Goal: Information Seeking & Learning: Learn about a topic

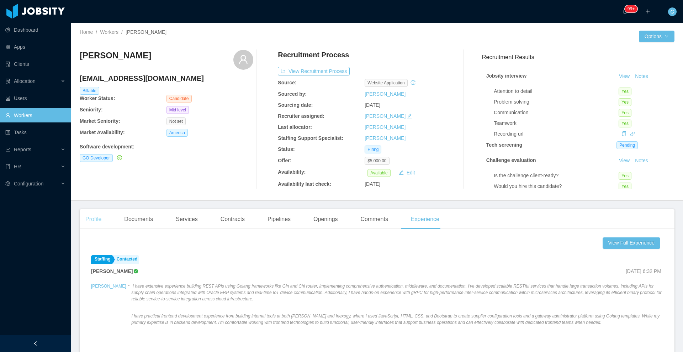
click at [89, 219] on div "Profile" at bounding box center [93, 219] width 27 height 20
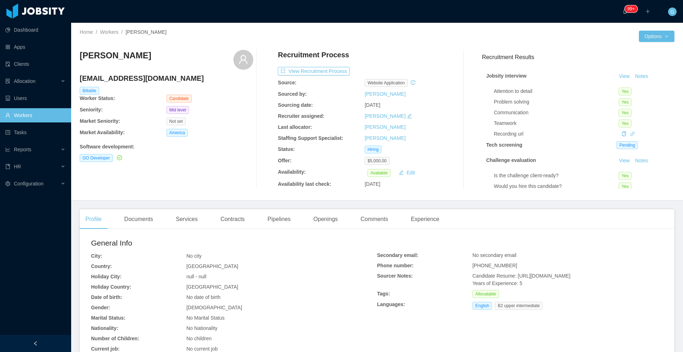
click at [493, 266] on span "[PHONE_NUMBER]" at bounding box center [494, 265] width 45 height 6
click at [493, 266] on span "+50672686670" at bounding box center [494, 265] width 45 height 6
click at [618, 133] on span at bounding box center [622, 134] width 8 height 6
click at [630, 133] on icon "icon: link" at bounding box center [632, 133] width 5 height 5
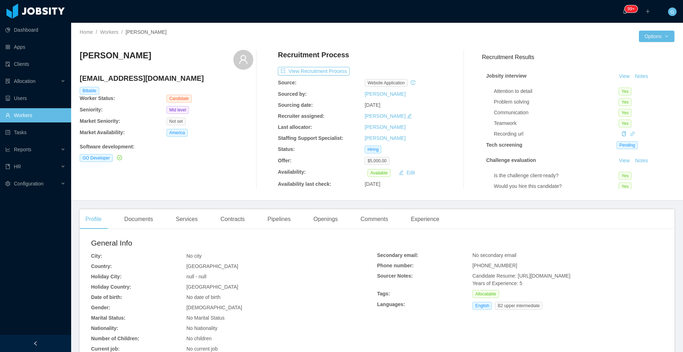
click at [130, 75] on h4 "rodruizronald@gmail.com" at bounding box center [167, 78] width 174 height 10
click at [130, 74] on h4 "rodruizronald@gmail.com" at bounding box center [167, 78] width 174 height 10
click at [318, 225] on div "Openings" at bounding box center [326, 219] width 36 height 20
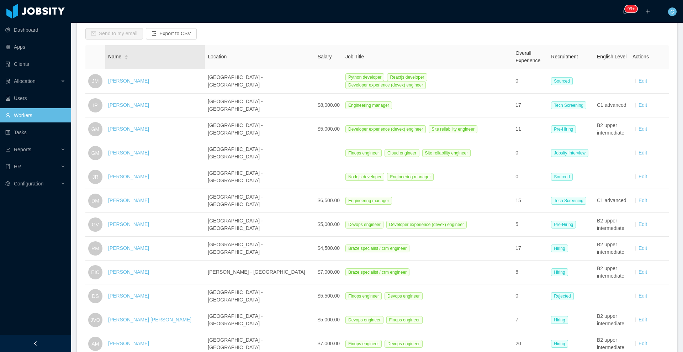
scroll to position [107, 0]
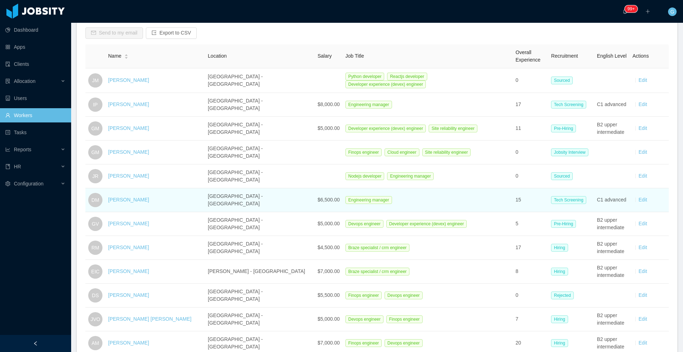
click at [119, 196] on div "Diogo Matias" at bounding box center [128, 199] width 41 height 7
click at [126, 199] on div "Diogo Matias" at bounding box center [128, 199] width 41 height 7
click at [131, 197] on link "Diogo Matias" at bounding box center [128, 200] width 41 height 6
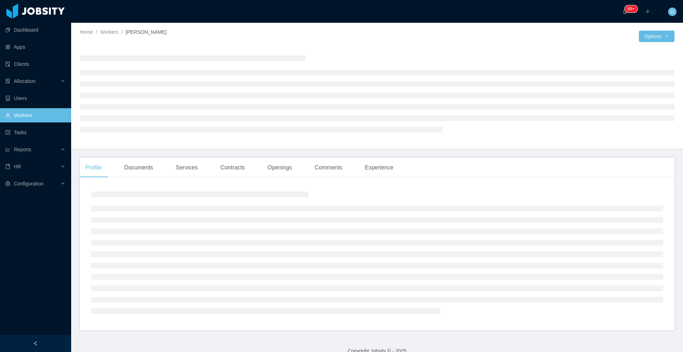
click at [131, 194] on h3 at bounding box center [199, 194] width 217 height 6
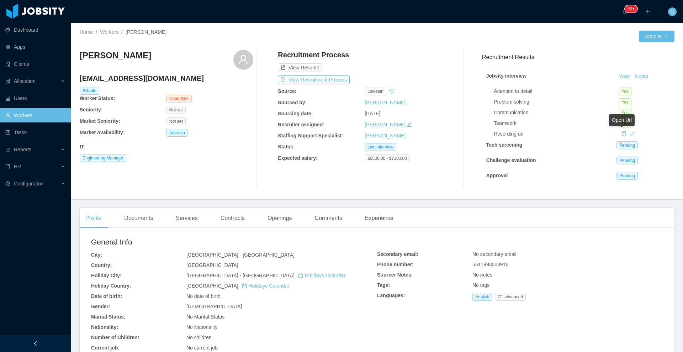
click at [630, 135] on icon "icon: link" at bounding box center [632, 133] width 4 height 4
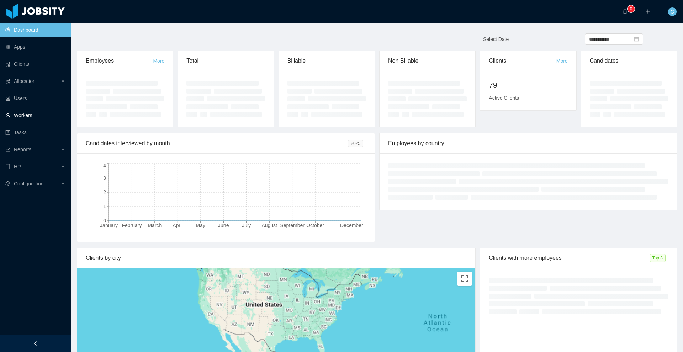
click at [26, 111] on link "Workers" at bounding box center [35, 115] width 60 height 14
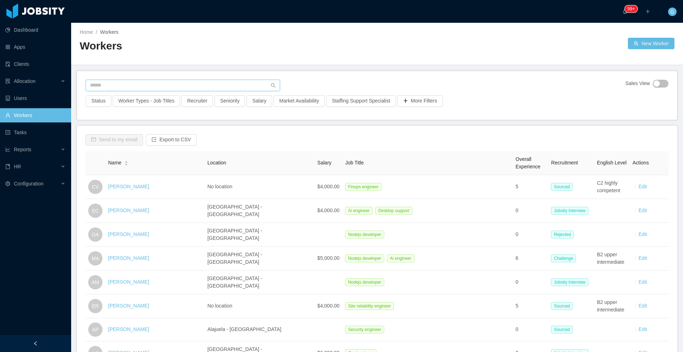
click at [114, 85] on input "text" at bounding box center [183, 85] width 194 height 11
paste input "**********"
type input "**********"
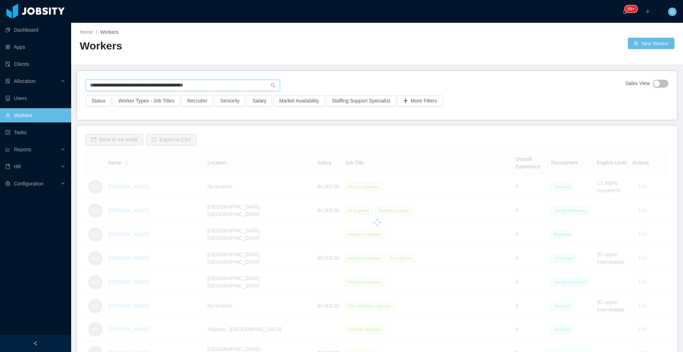
click at [114, 85] on input "**********" at bounding box center [183, 85] width 194 height 11
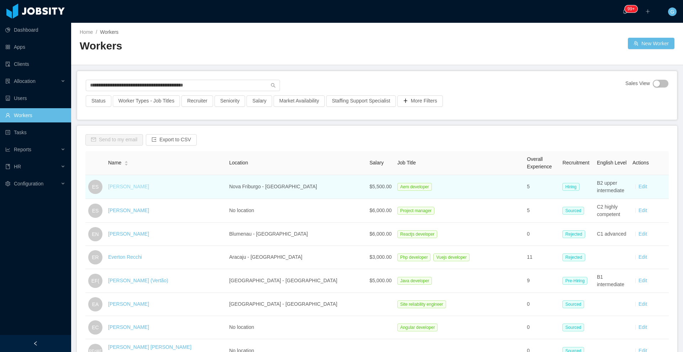
click at [130, 186] on link "Everton Silva" at bounding box center [128, 187] width 41 height 6
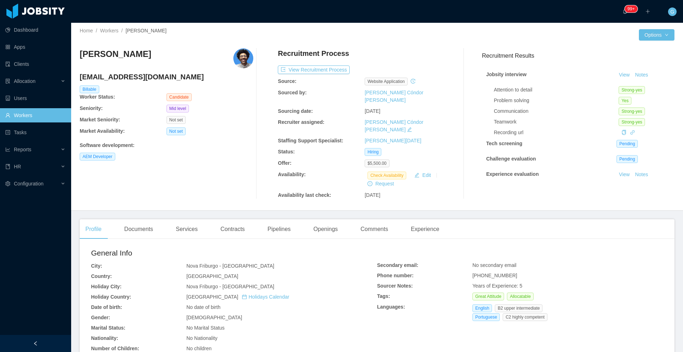
scroll to position [1, 0]
click at [336, 219] on div "Openings" at bounding box center [326, 229] width 36 height 20
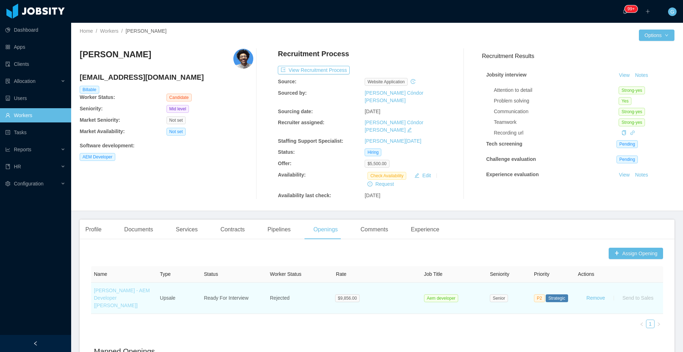
click at [125, 288] on link "[PERSON_NAME] - AEM Developer [[PERSON_NAME]]" at bounding box center [122, 297] width 56 height 21
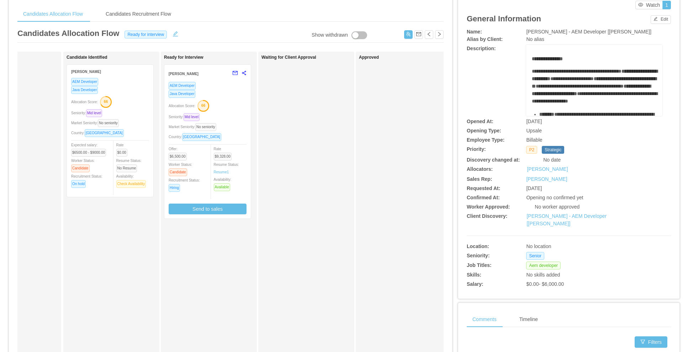
scroll to position [20, 0]
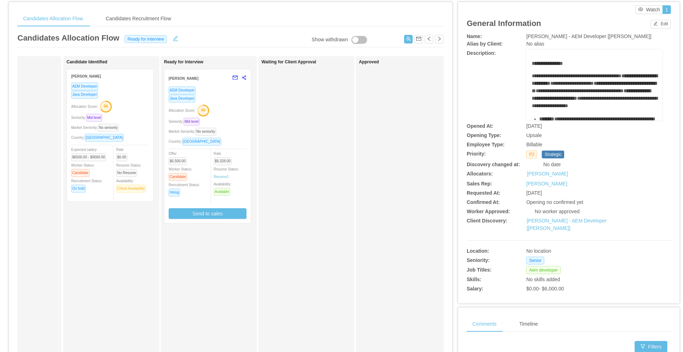
click at [278, 62] on h1 "Waiting for Client Approval" at bounding box center [311, 61] width 100 height 5
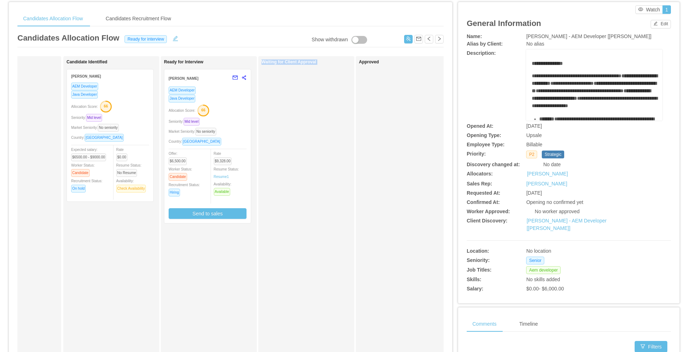
click at [292, 108] on div "Waiting for Client Approval" at bounding box center [311, 233] width 100 height 349
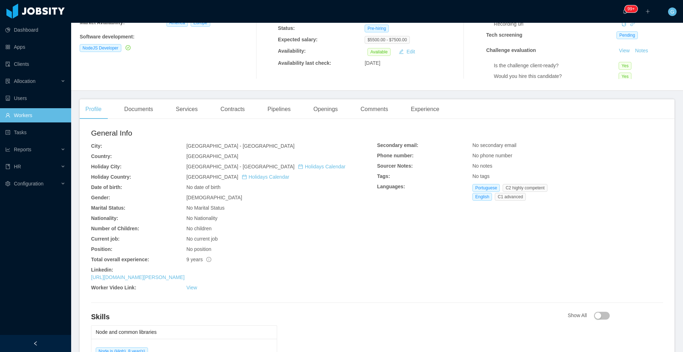
scroll to position [168, 0]
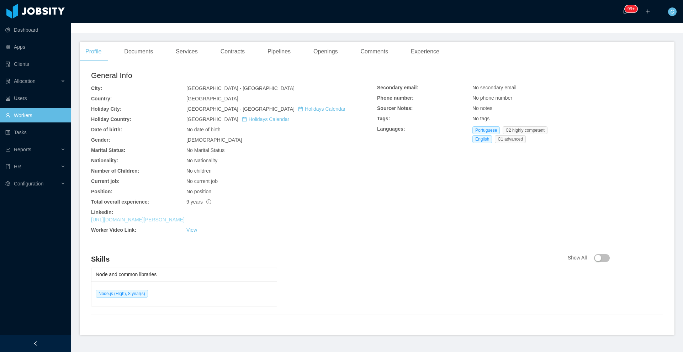
click at [177, 221] on link "[URL][DOMAIN_NAME][PERSON_NAME]" at bounding box center [138, 220] width 94 height 6
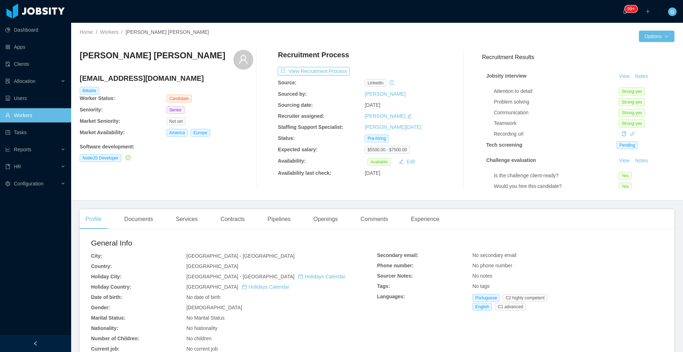
click at [618, 132] on div "Recording url" at bounding box center [582, 133] width 176 height 7
click at [630, 133] on icon "icon: link" at bounding box center [632, 133] width 5 height 5
click at [318, 74] on button "View Recruitment Process" at bounding box center [314, 71] width 72 height 9
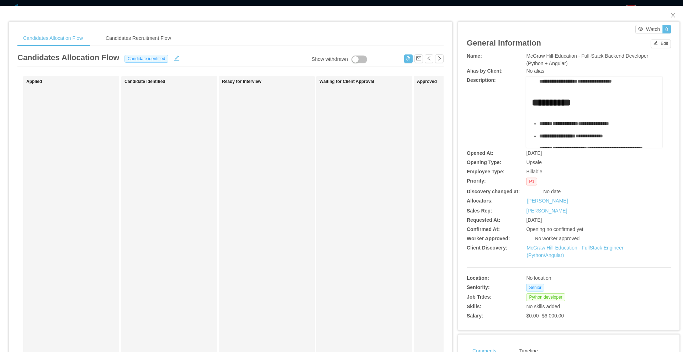
scroll to position [110, 0]
click at [568, 248] on link "McGraw Hill-Education - FullStack Engineer (Python/Angular)" at bounding box center [574, 251] width 97 height 13
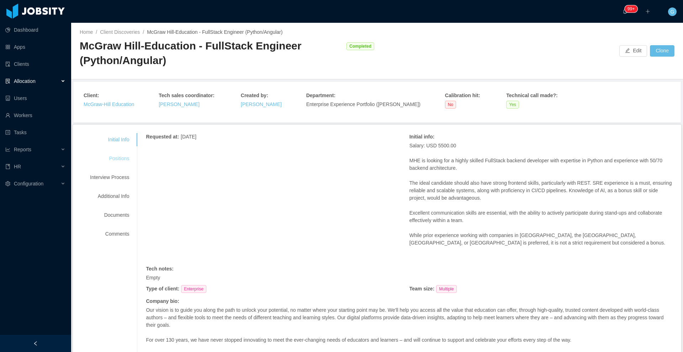
click at [112, 156] on div "Positions" at bounding box center [109, 158] width 56 height 13
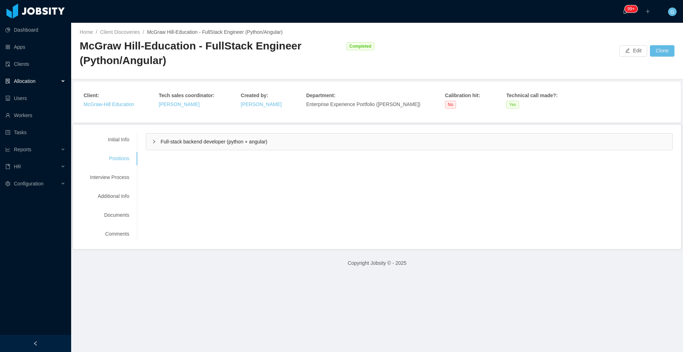
click at [184, 137] on div "Full-stack backend developer (python + angular)" at bounding box center [409, 141] width 526 height 16
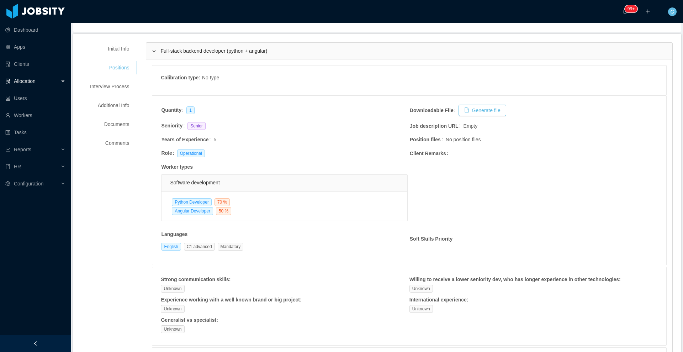
scroll to position [93, 0]
